Goal: Task Accomplishment & Management: Use online tool/utility

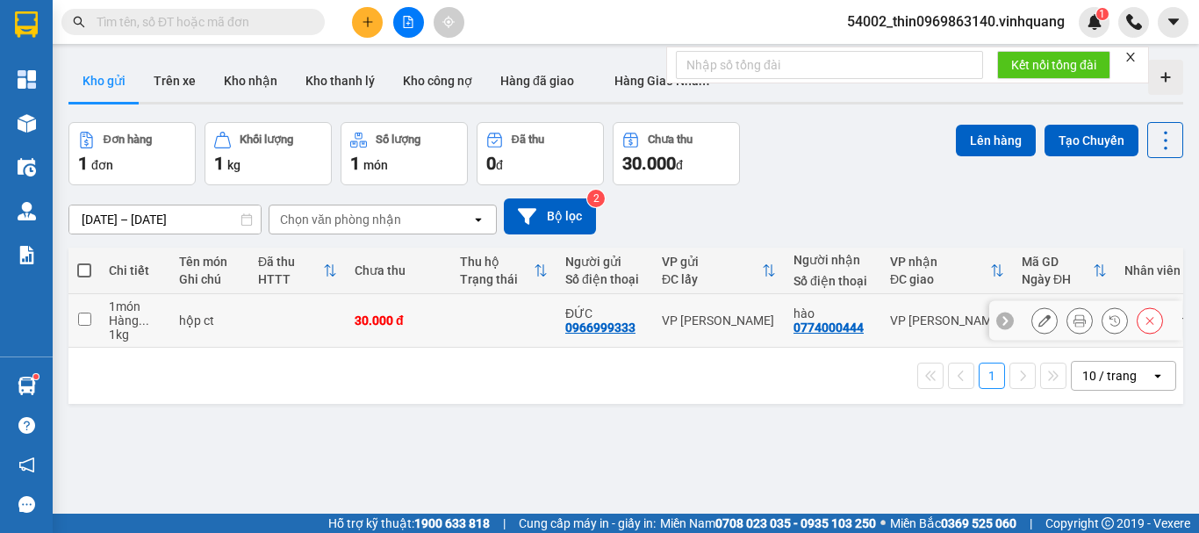
click at [89, 319] on input "checkbox" at bounding box center [84, 318] width 13 height 13
checkbox input "true"
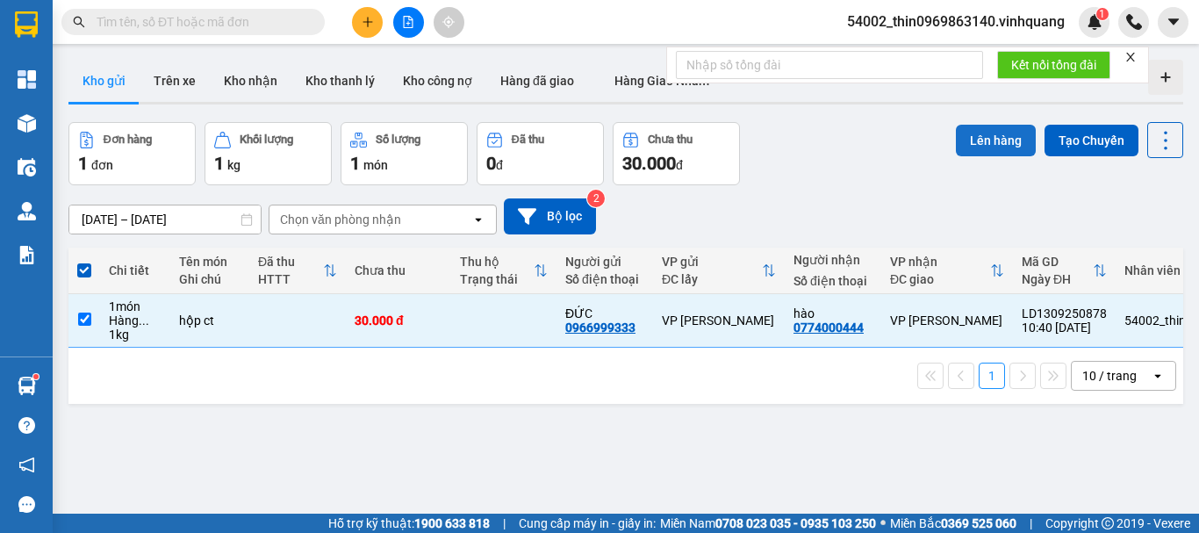
click at [974, 145] on button "Lên hàng" at bounding box center [995, 141] width 80 height 32
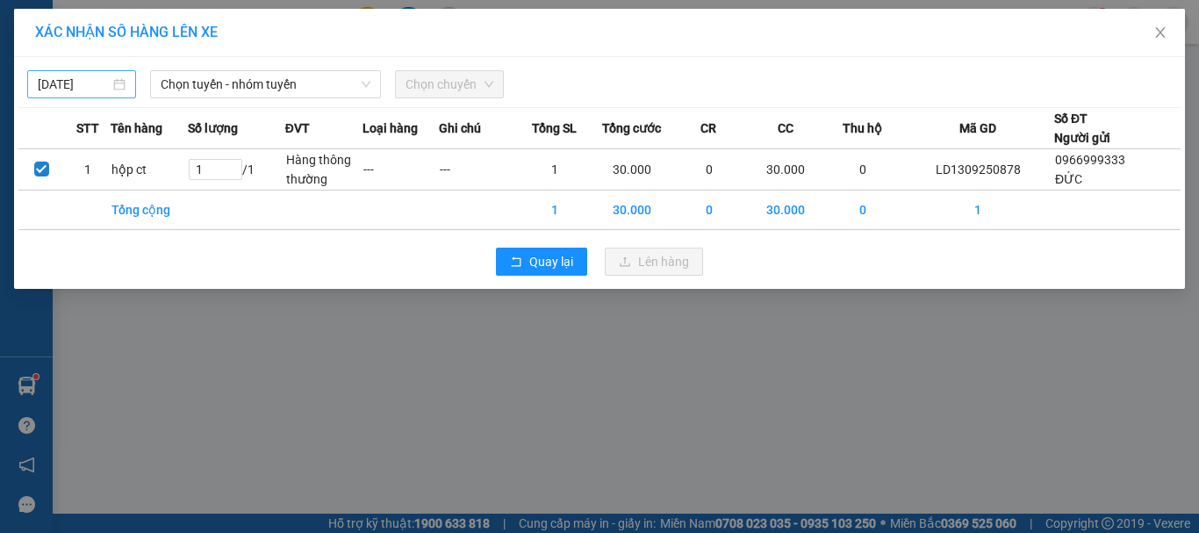
click at [93, 96] on div "[DATE]" at bounding box center [81, 84] width 109 height 28
type input "[DATE]"
click at [262, 90] on span "Chọn tuyến - nhóm tuyến" at bounding box center [266, 84] width 210 height 26
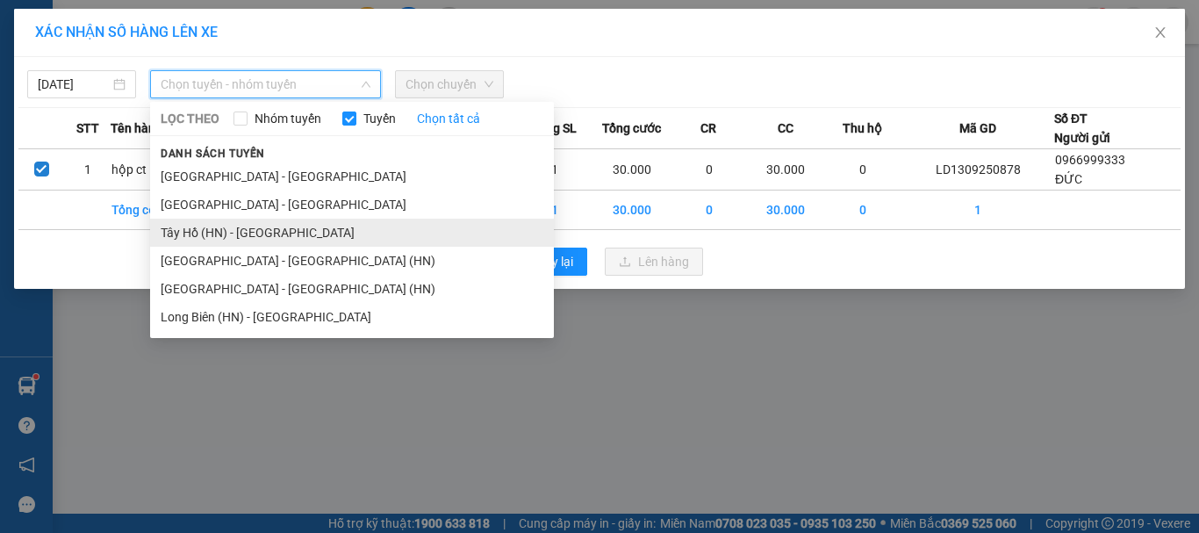
click at [197, 226] on li "Tây Hồ (HN) - [GEOGRAPHIC_DATA]" at bounding box center [352, 232] width 404 height 28
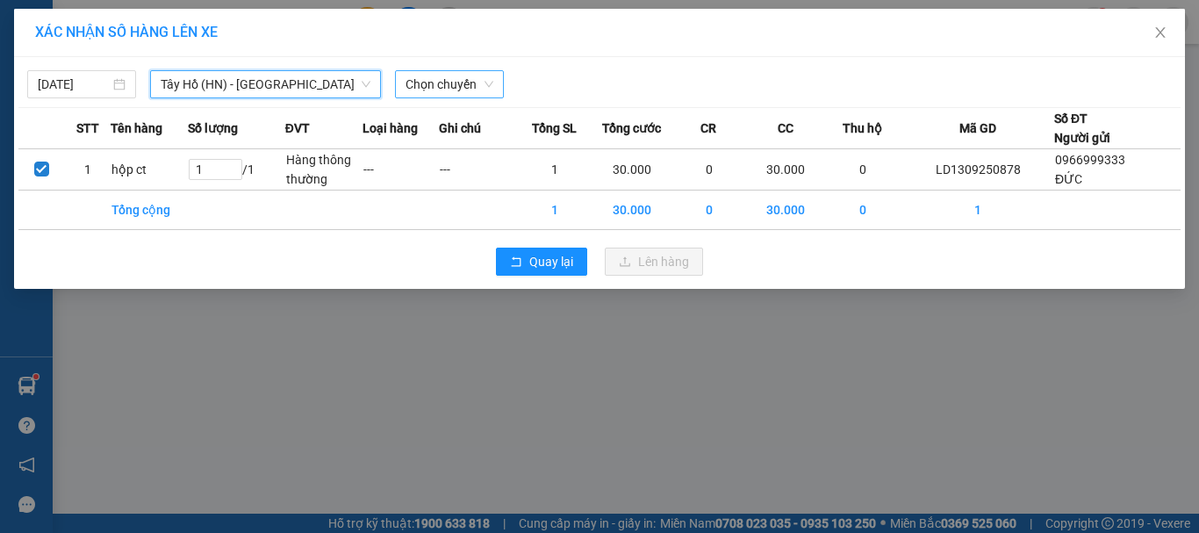
click at [455, 86] on span "Chọn chuyến" at bounding box center [449, 84] width 88 height 26
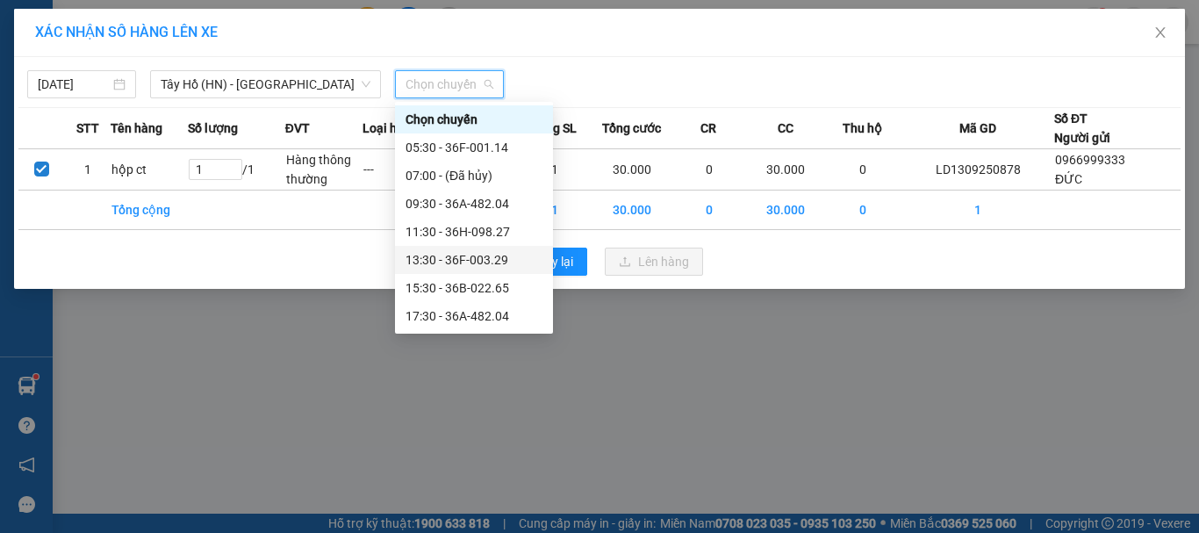
click at [202, 101] on div "[DATE] [GEOGRAPHIC_DATA] (HN) - [GEOGRAPHIC_DATA] LỌC THEO Nhóm tuyến Tuyến Chọ…" at bounding box center [599, 173] width 1170 height 232
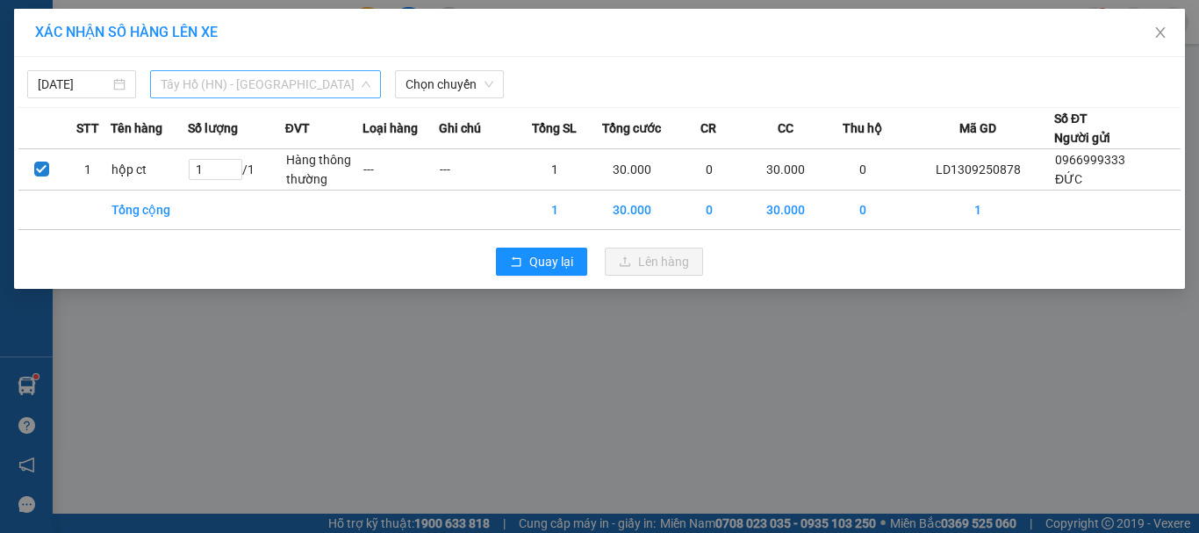
click at [204, 92] on span "Tây Hồ (HN) - [GEOGRAPHIC_DATA]" at bounding box center [266, 84] width 210 height 26
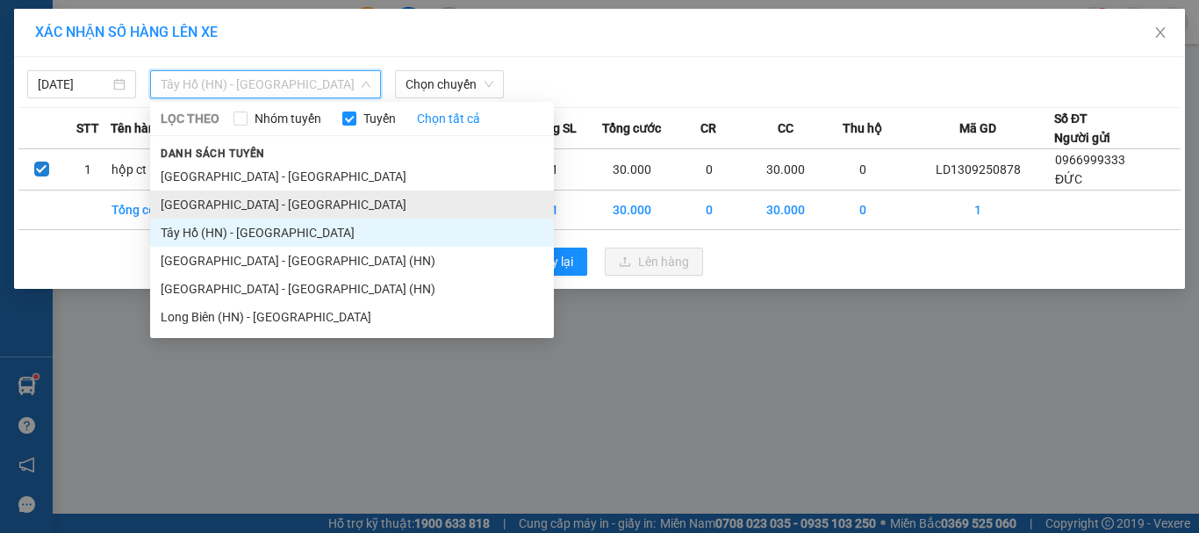
click at [193, 197] on li "[GEOGRAPHIC_DATA] - [GEOGRAPHIC_DATA]" at bounding box center [352, 204] width 404 height 28
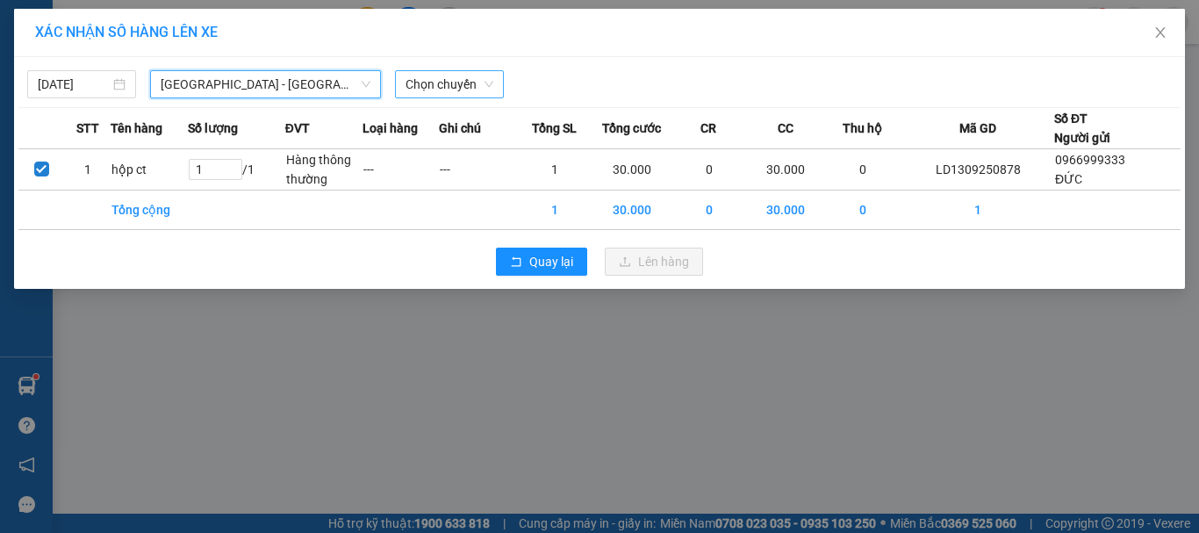
click at [443, 83] on span "Chọn chuyến" at bounding box center [449, 84] width 88 height 26
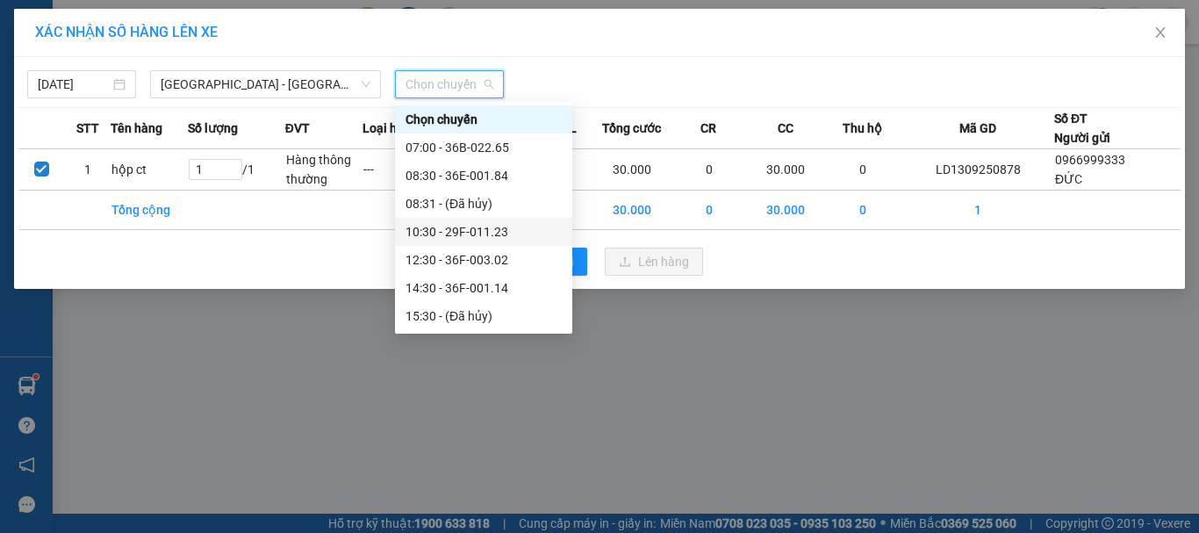
click at [465, 229] on div "10:30 - 29F-011.23" at bounding box center [483, 231] width 156 height 19
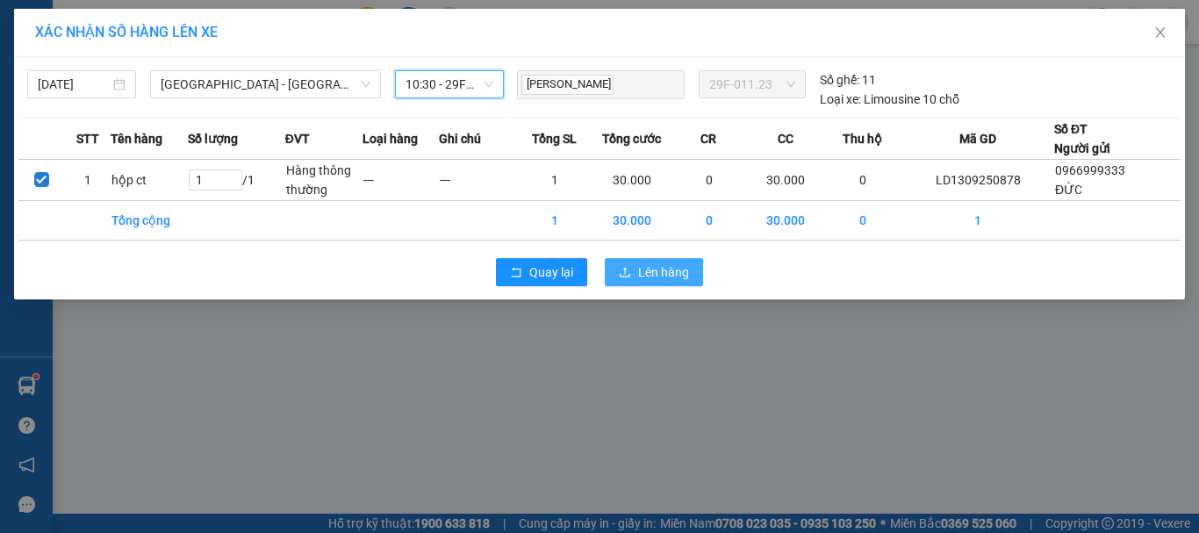
click at [655, 265] on span "Lên hàng" at bounding box center [663, 271] width 51 height 19
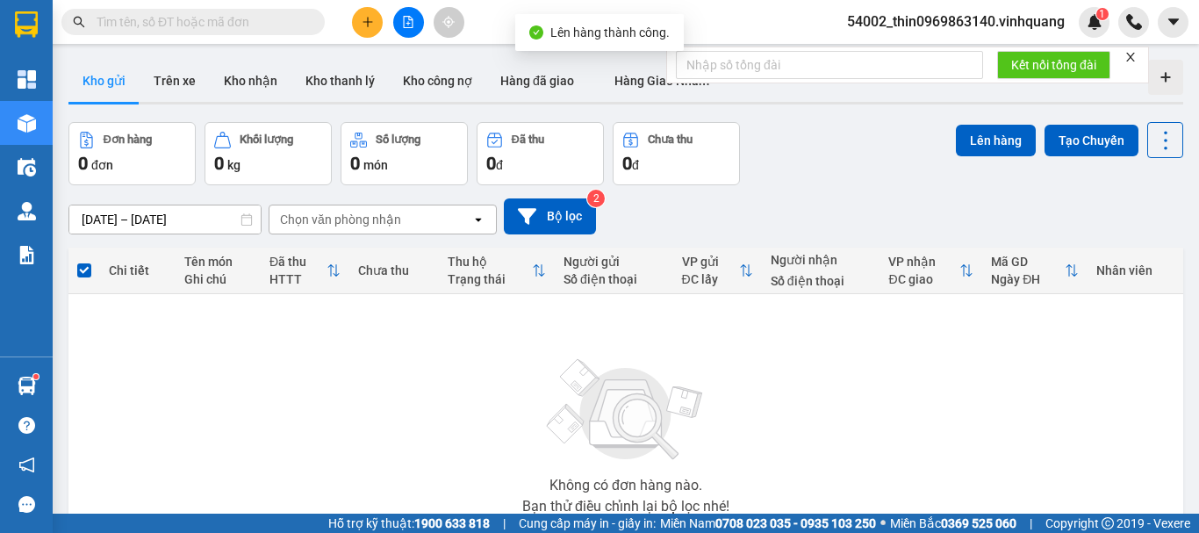
click at [407, 36] on button at bounding box center [408, 22] width 31 height 31
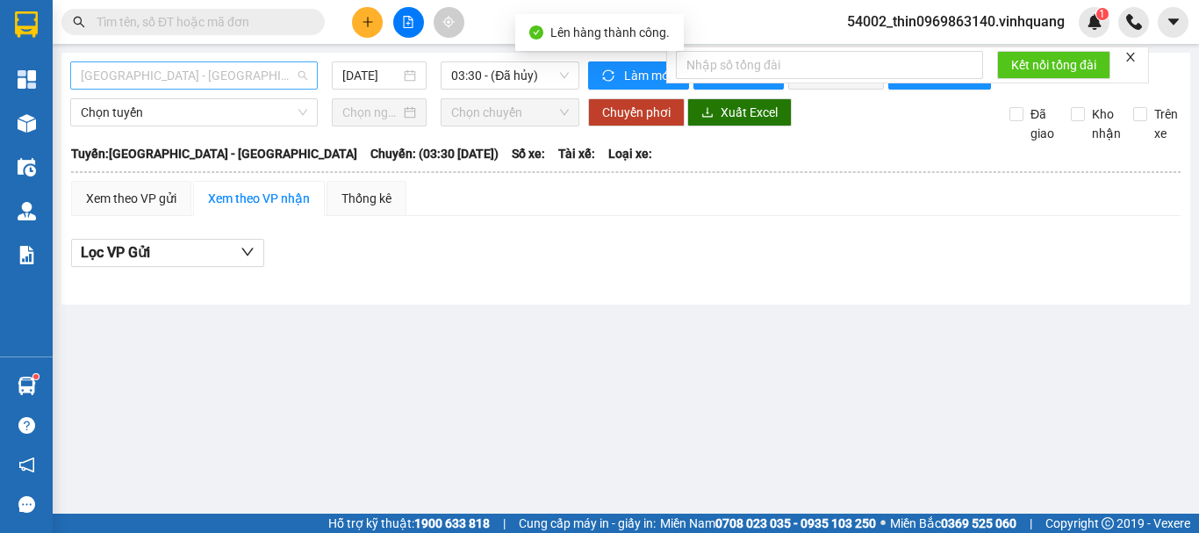
click at [158, 84] on span "[GEOGRAPHIC_DATA] - [GEOGRAPHIC_DATA]" at bounding box center [194, 75] width 226 height 26
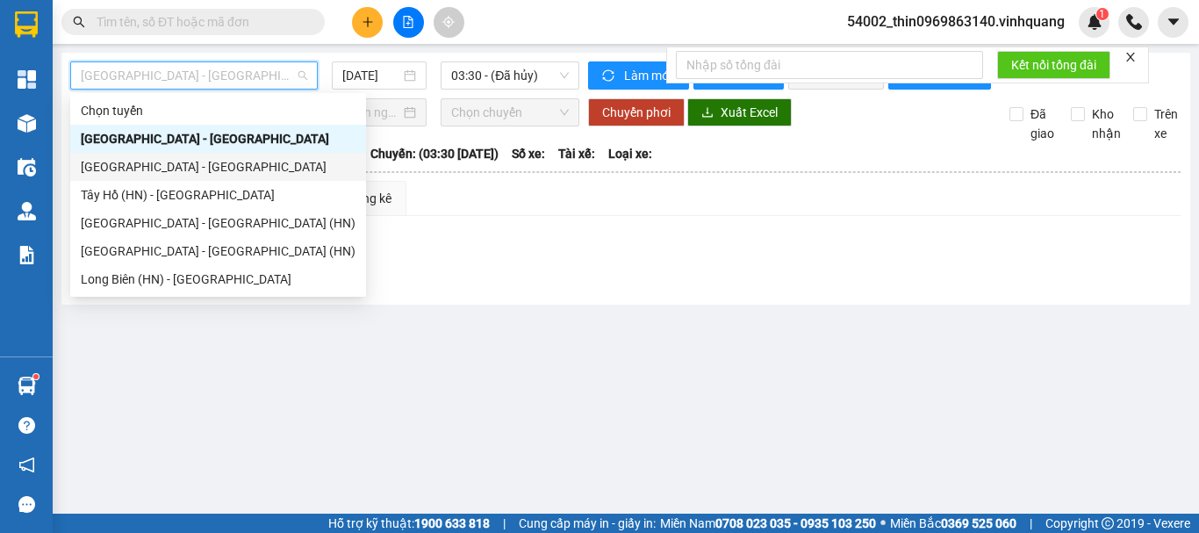
drag, startPoint x: 146, startPoint y: 167, endPoint x: 254, endPoint y: 140, distance: 111.1
click at [148, 165] on div "[GEOGRAPHIC_DATA] - [GEOGRAPHIC_DATA]" at bounding box center [218, 166] width 275 height 19
type input "[DATE]"
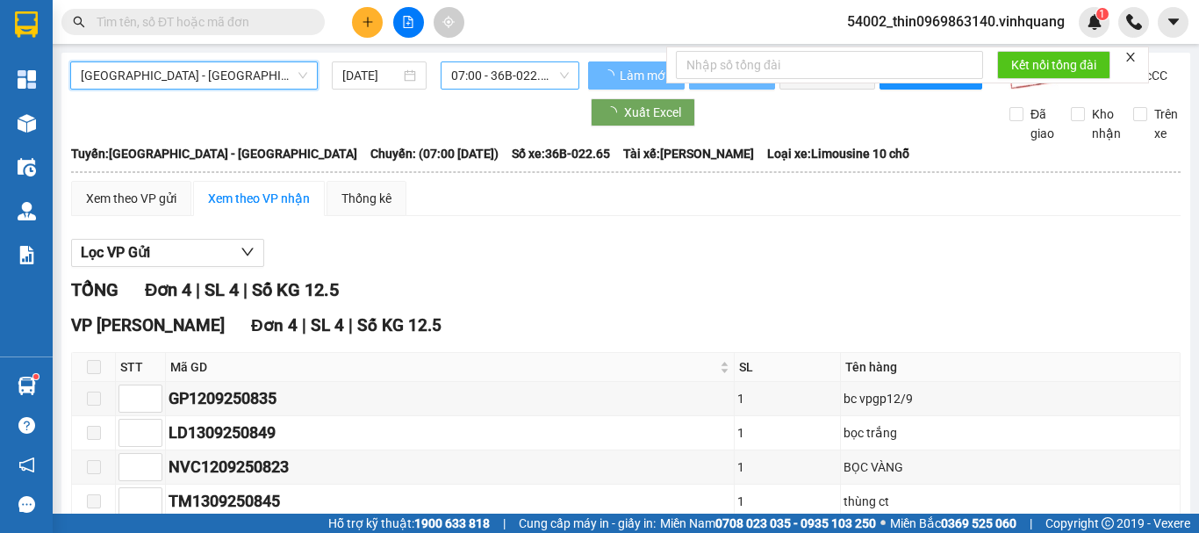
click at [530, 81] on span "07:00 - 36B-022.65" at bounding box center [510, 75] width 118 height 26
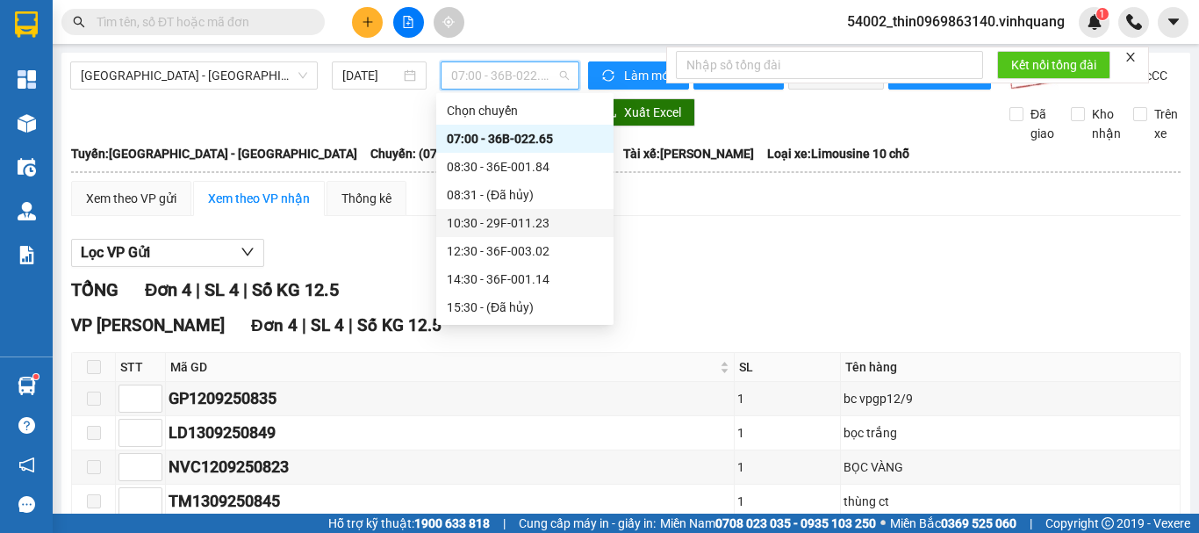
click at [482, 224] on div "10:30 - 29F-011.23" at bounding box center [525, 222] width 156 height 19
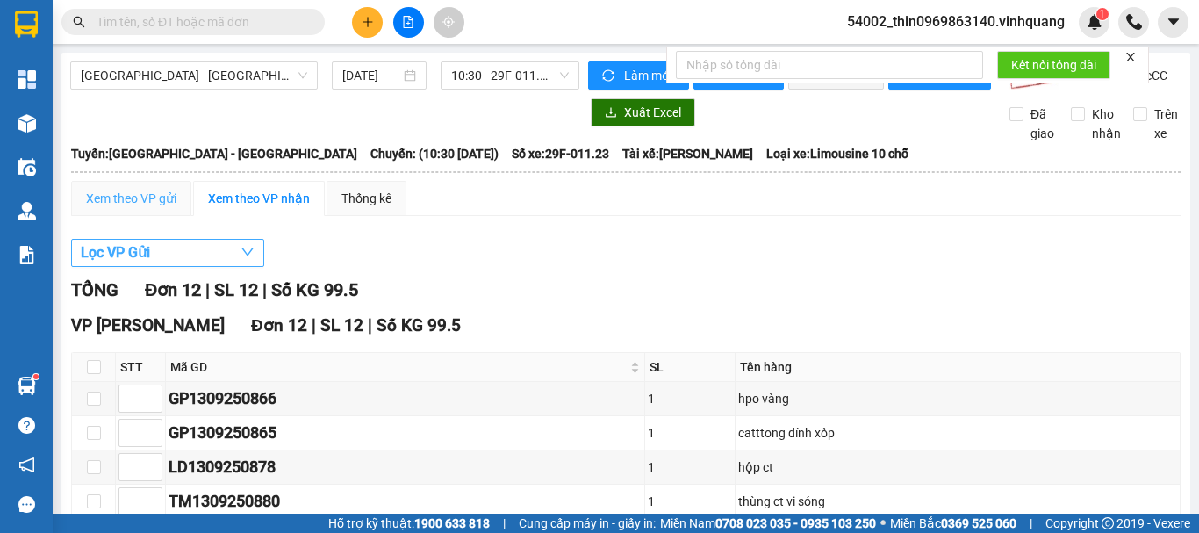
drag, startPoint x: 126, startPoint y: 266, endPoint x: 131, endPoint y: 215, distance: 51.1
click at [125, 263] on span "Lọc VP Gửi" at bounding box center [115, 252] width 69 height 22
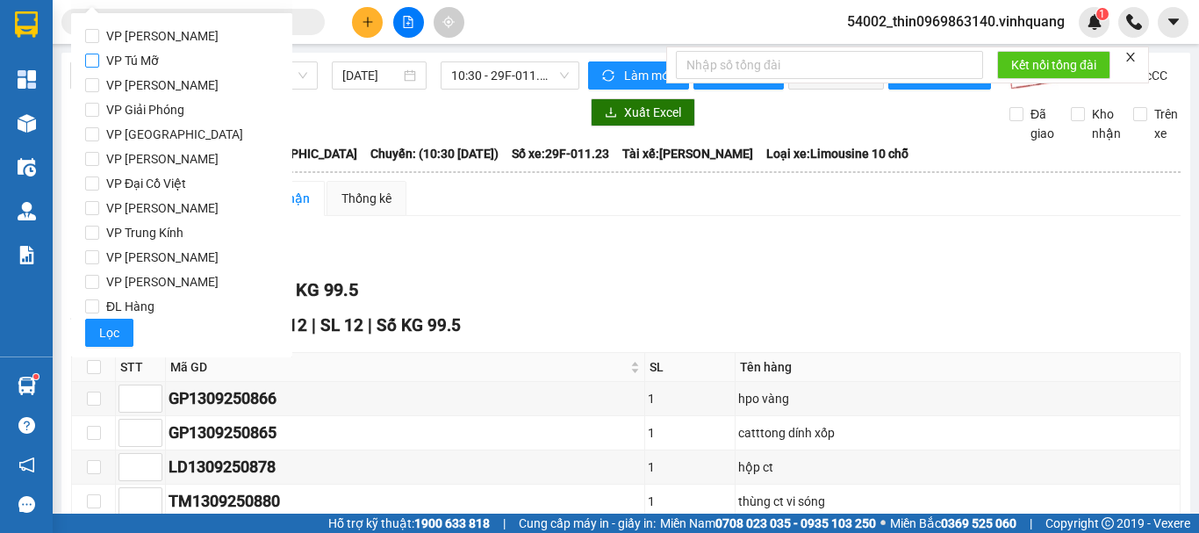
click at [100, 62] on span "VP Tú Mỡ" at bounding box center [132, 60] width 67 height 25
click at [99, 62] on input "VP Tú Mỡ" at bounding box center [92, 61] width 14 height 14
checkbox input "true"
click at [117, 333] on span "Lọc" at bounding box center [109, 332] width 20 height 19
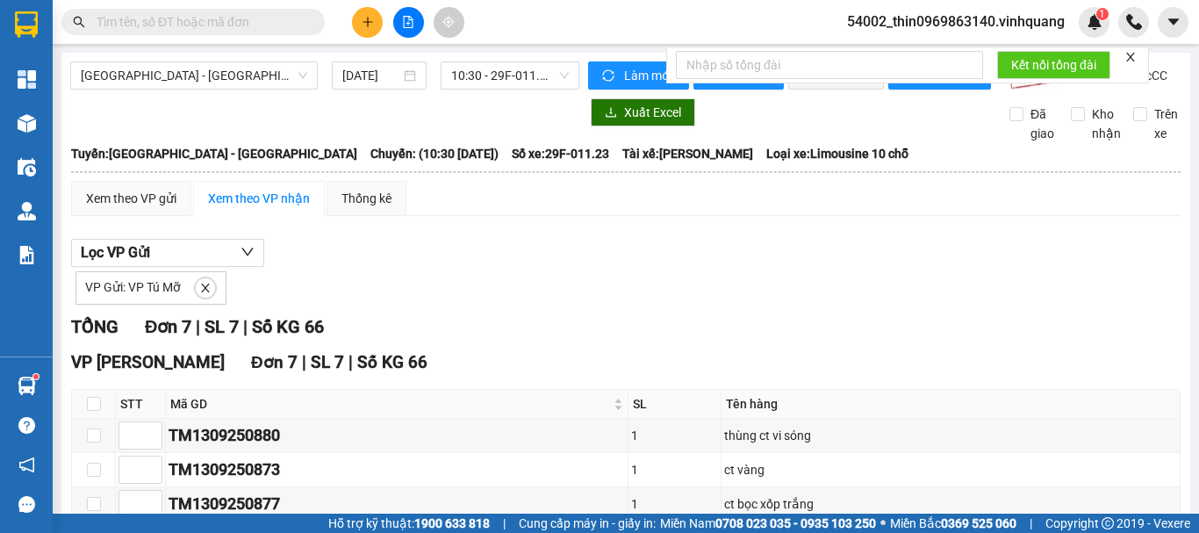
click at [114, 294] on span "VP Gửi: VP Tú Mỡ" at bounding box center [133, 287] width 96 height 14
click at [178, 261] on button "Lọc VP Gửi" at bounding box center [167, 253] width 193 height 28
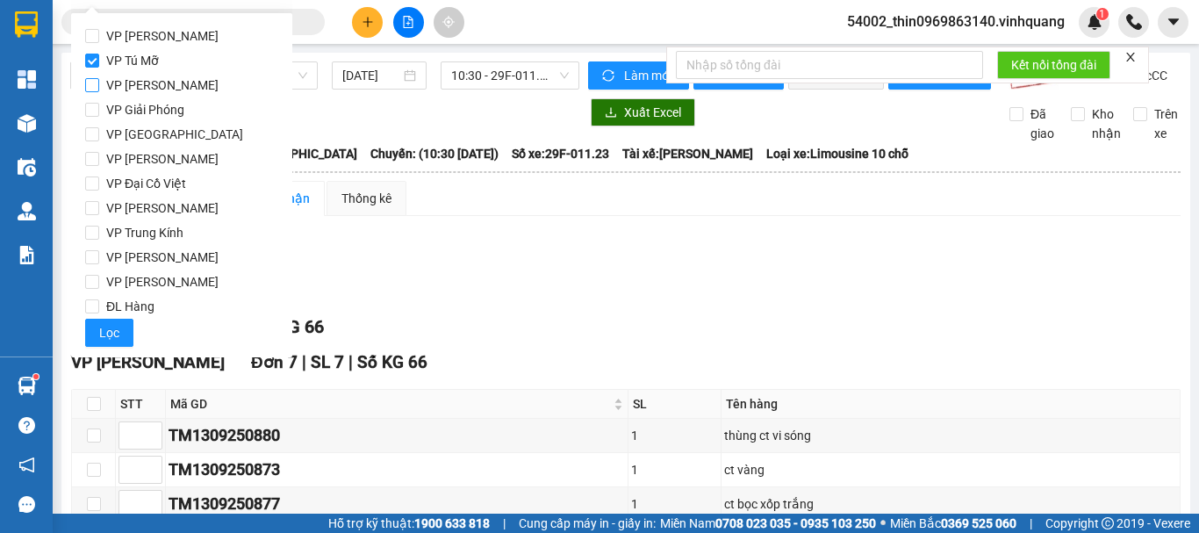
click at [96, 80] on input "VP [PERSON_NAME]" at bounding box center [92, 85] width 14 height 14
checkbox input "true"
click at [92, 55] on input "VP Tú Mỡ" at bounding box center [92, 61] width 14 height 14
checkbox input "false"
click at [100, 340] on span "Lọc" at bounding box center [109, 332] width 20 height 19
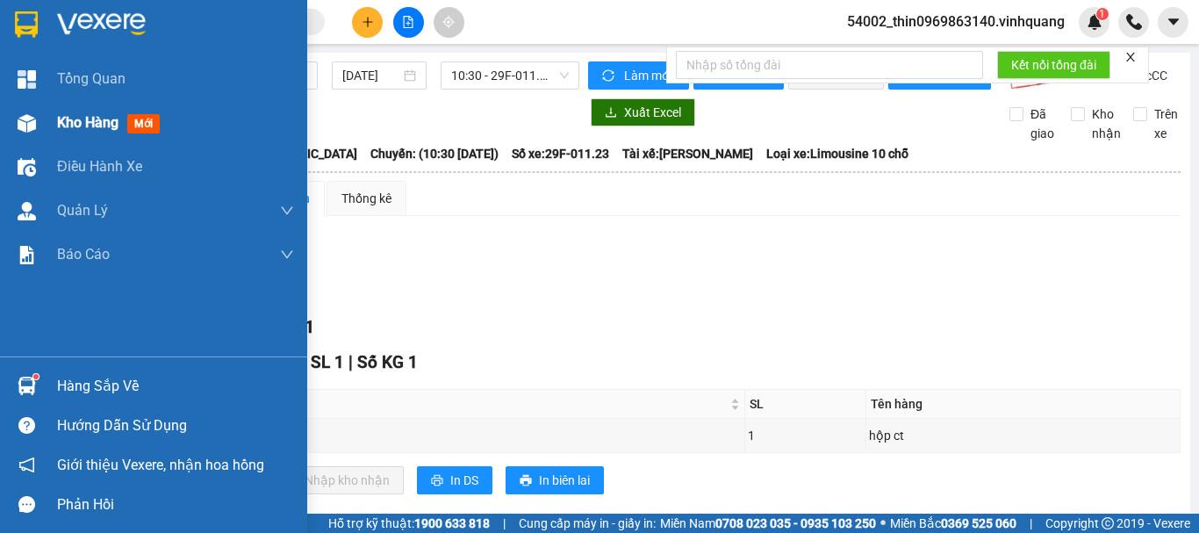
click at [85, 128] on span "Kho hàng" at bounding box center [87, 122] width 61 height 17
